Goal: Navigation & Orientation: Find specific page/section

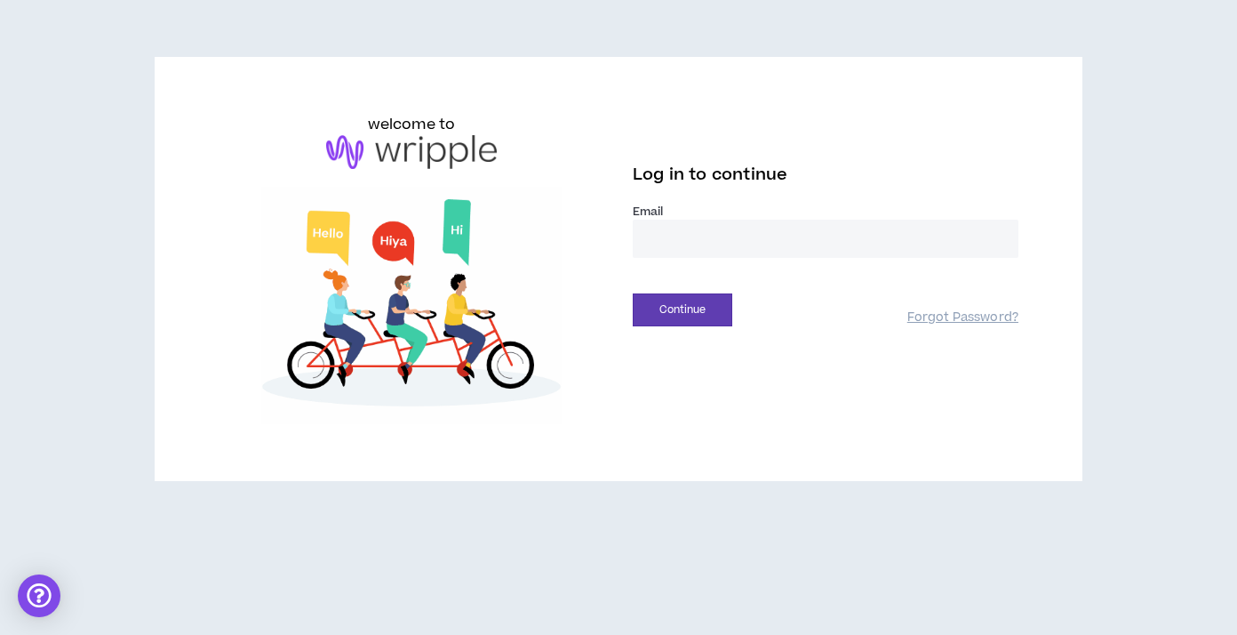
click at [732, 244] on input "email" at bounding box center [826, 239] width 386 height 38
type input "**********"
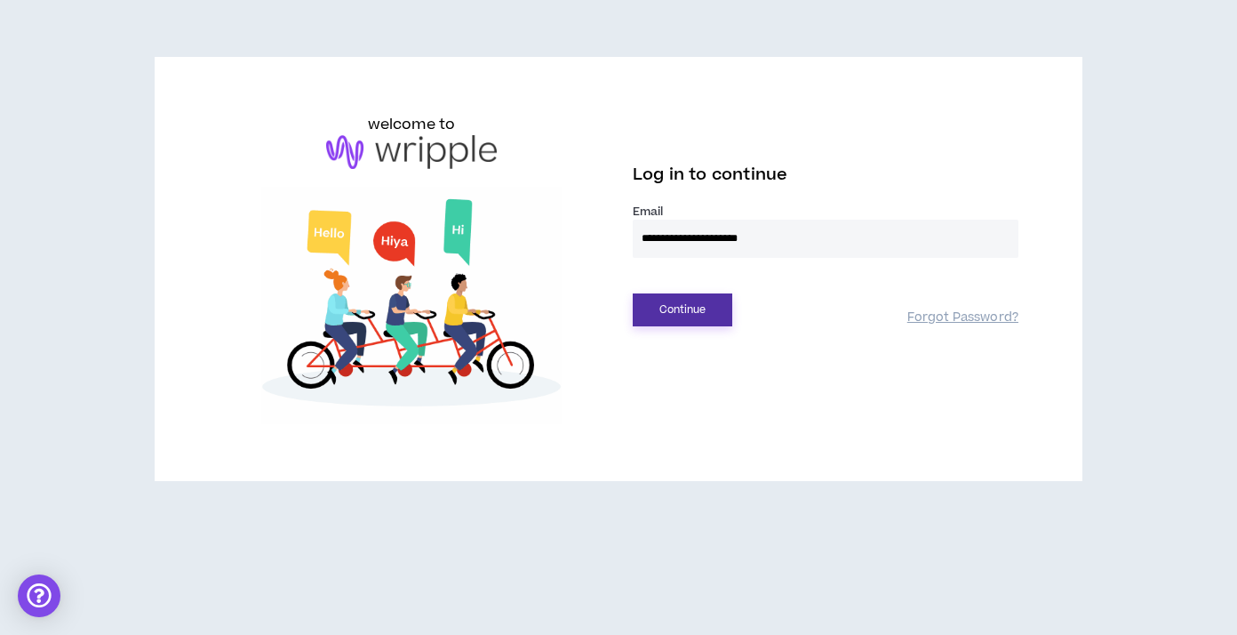
click at [718, 308] on button "Continue" at bounding box center [683, 309] width 100 height 33
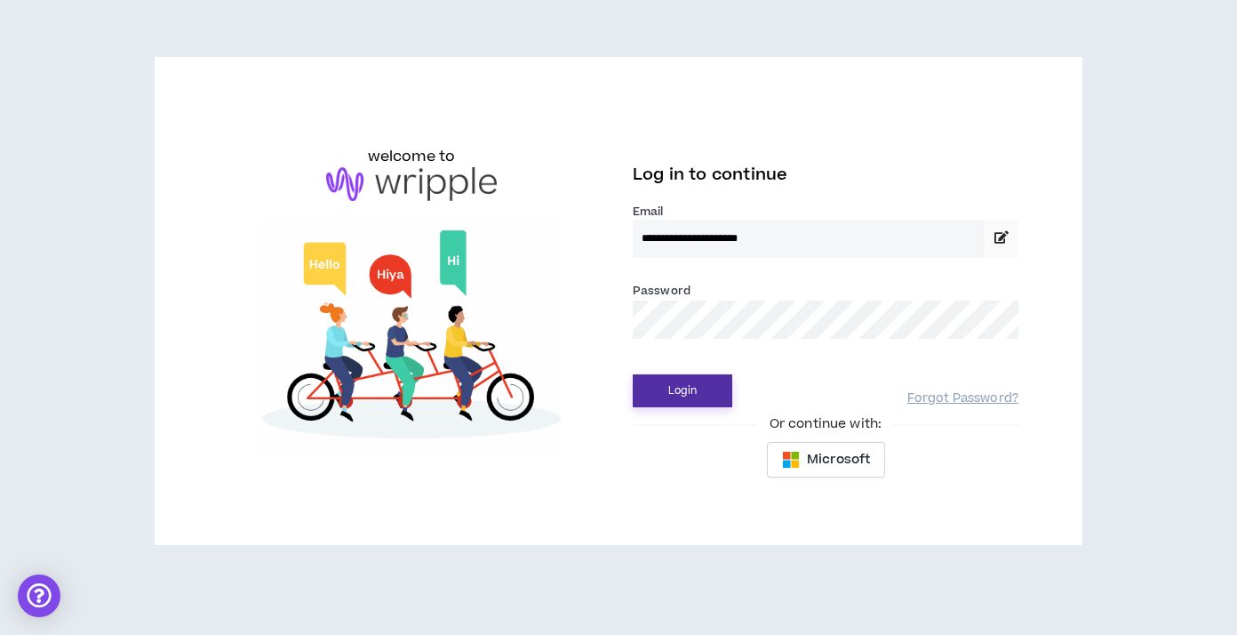
click at [715, 394] on button "Login" at bounding box center [683, 390] width 100 height 33
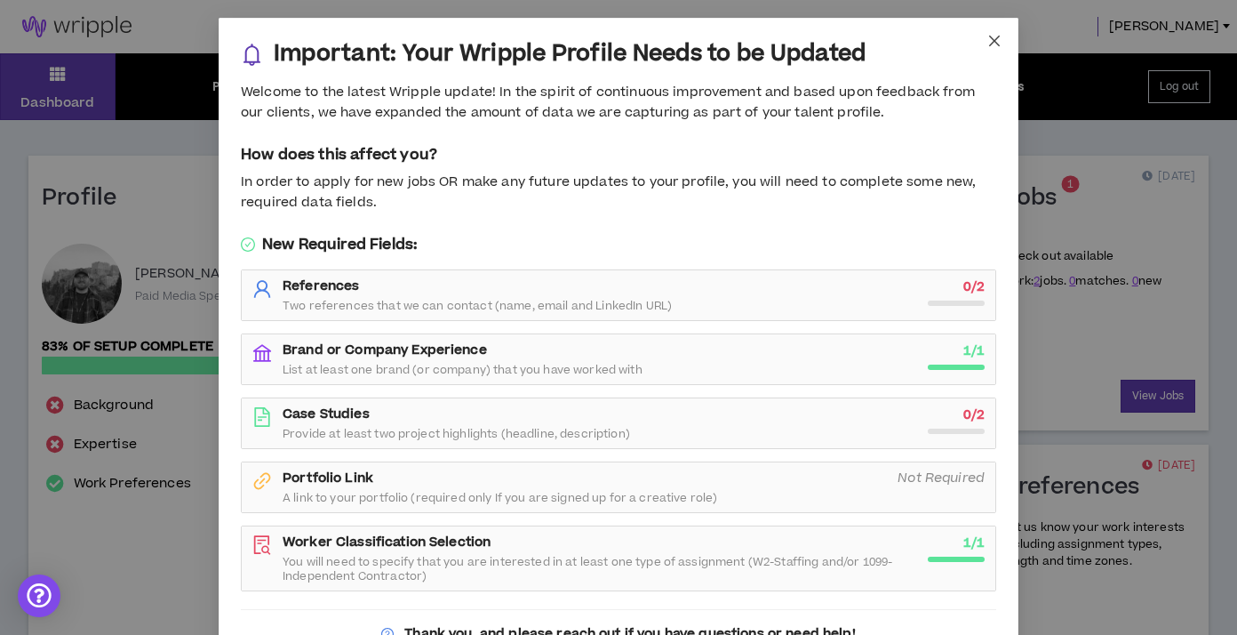
click at [996, 42] on icon "close" at bounding box center [994, 41] width 11 height 11
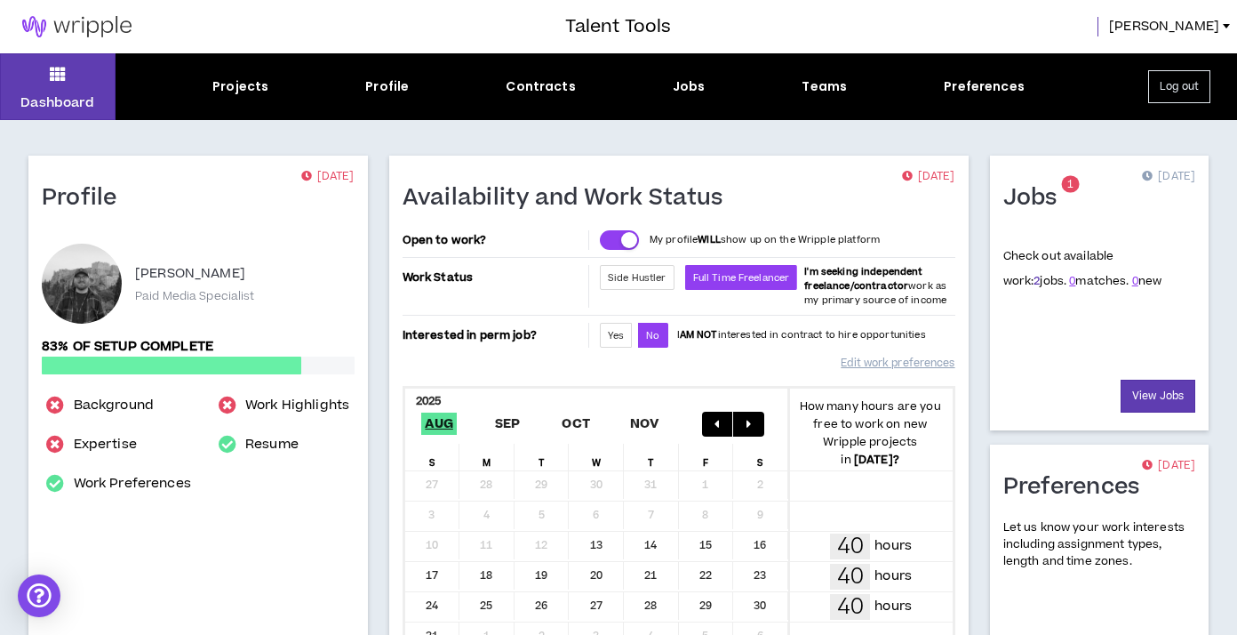
click at [1034, 282] on link "2" at bounding box center [1037, 281] width 6 height 16
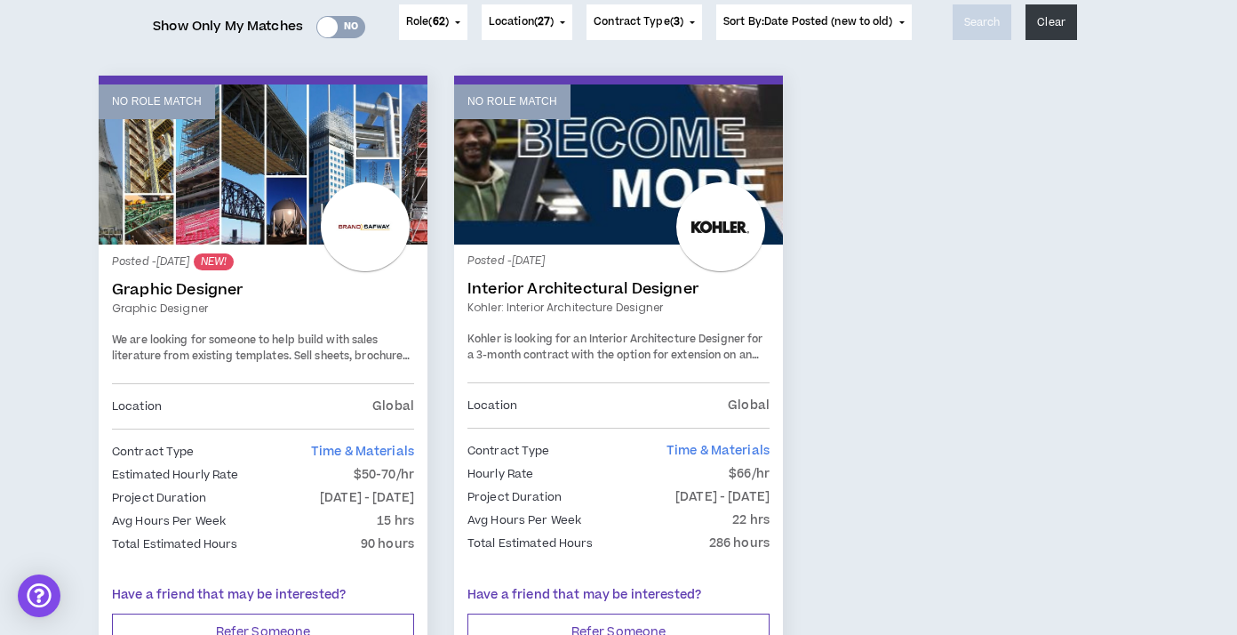
scroll to position [248, 0]
